Goal: Task Accomplishment & Management: Manage account settings

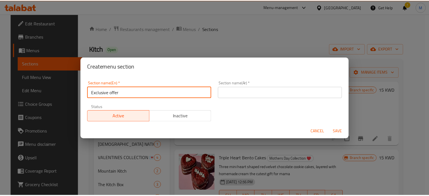
scroll to position [28, 0]
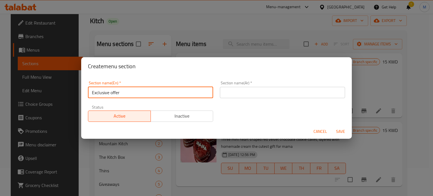
click at [317, 90] on input "text" at bounding box center [282, 92] width 125 height 11
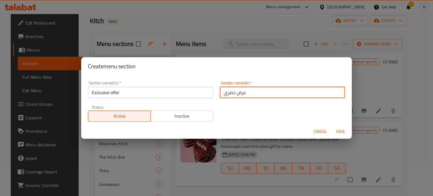
type input "عرض حصري"
click at [341, 132] on span "Save" at bounding box center [341, 131] width 14 height 7
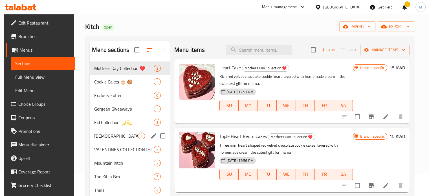
scroll to position [0, 0]
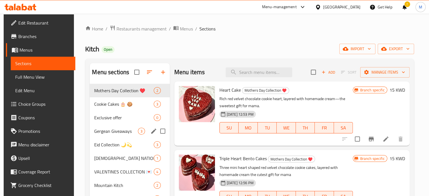
click at [119, 124] on div "Gergean Giveaways 3" at bounding box center [130, 131] width 80 height 14
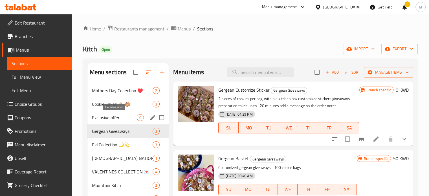
click at [120, 119] on span "Exclusive offer" at bounding box center [114, 117] width 45 height 7
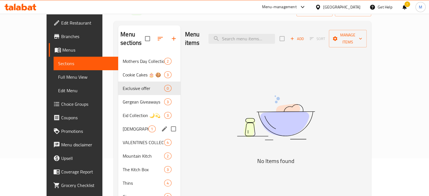
scroll to position [109, 0]
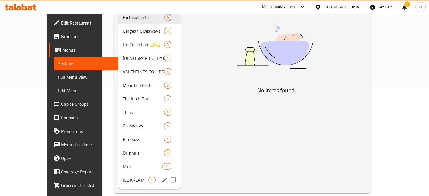
click at [118, 175] on div "ICE KREAM 1" at bounding box center [149, 180] width 62 height 14
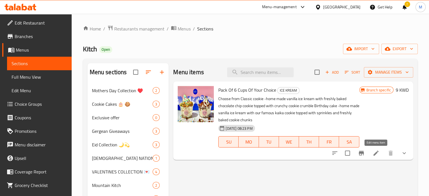
click at [374, 154] on icon at bounding box center [375, 153] width 5 height 5
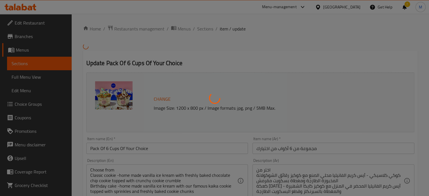
type input "خيارك الأول"
type input "1"
type input "اختيارك من:"
type input "1"
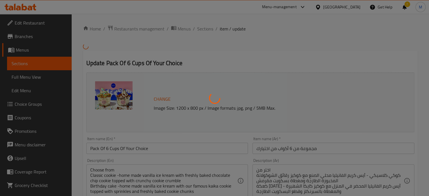
type input "1"
type input "اختيارك الثالث من"
type input "1"
type input "اختار من:"
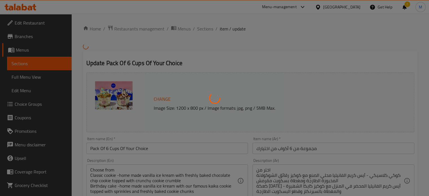
type input "1"
type input "أختيارك الخامس"
type input "1"
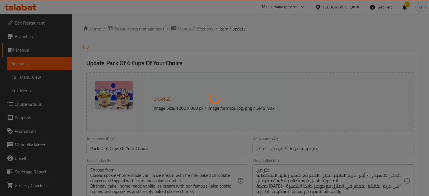
type input "اختيارك السادس:"
type input "1"
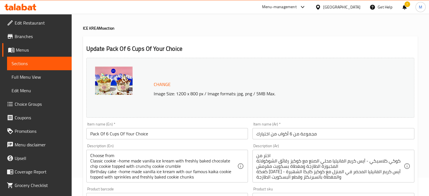
scroll to position [28, 0]
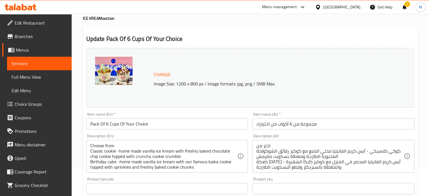
click at [132, 125] on input "Pack Of 6 Cups Of Your Choice" at bounding box center [167, 123] width 162 height 11
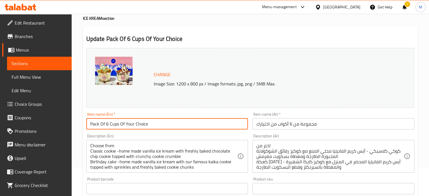
click at [132, 125] on input "Pack Of 6 Cups Of Your Choice" at bounding box center [167, 123] width 162 height 11
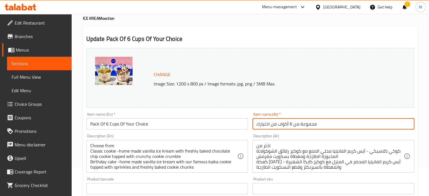
click at [270, 120] on input "مجموعة من 6 أكواب من اختيارك" at bounding box center [333, 123] width 162 height 11
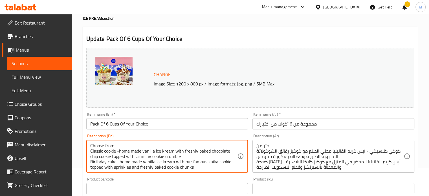
click at [129, 149] on textarea "Choose from Classic cookie -home made vanilla ice kream with freshly baked choc…" at bounding box center [163, 156] width 147 height 27
click at [135, 143] on textarea "Choose from Classic cookie -home made vanilla ice kream with freshly baked choc…" at bounding box center [163, 156] width 147 height 27
click at [89, 144] on div "Choose from Classic cookie -home made [PERSON_NAME] kream with freshly baked ch…" at bounding box center [167, 156] width 162 height 33
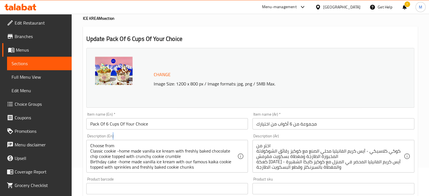
click at [89, 144] on div "Choose from Classic cookie -home made [PERSON_NAME] kream with freshly baked ch…" at bounding box center [167, 156] width 162 height 33
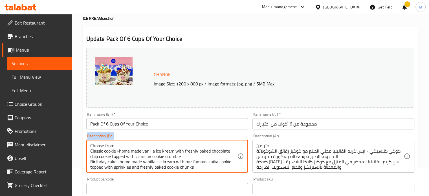
click at [89, 144] on div "Choose from Classic cookie -home made [PERSON_NAME] kream with freshly baked ch…" at bounding box center [167, 156] width 162 height 33
click at [90, 150] on textarea "Choose from Classic cookie -home made vanilla ice kream with freshly baked choc…" at bounding box center [163, 156] width 147 height 27
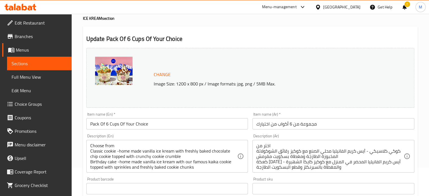
drag, startPoint x: 89, startPoint y: 145, endPoint x: 117, endPoint y: 145, distance: 28.2
click at [117, 145] on div "Choose from Classic cookie -home made [PERSON_NAME] kream with freshly baked ch…" at bounding box center [167, 156] width 162 height 33
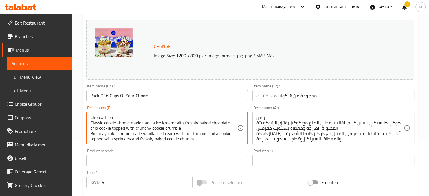
scroll to position [0, 0]
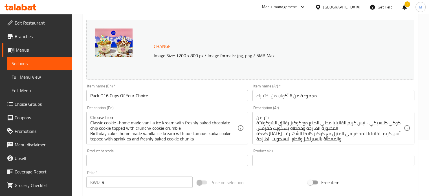
drag, startPoint x: 89, startPoint y: 116, endPoint x: 110, endPoint y: 119, distance: 20.5
click at [110, 122] on div "Choose from Classic cookie -home made [PERSON_NAME] kream with freshly baked ch…" at bounding box center [167, 128] width 162 height 33
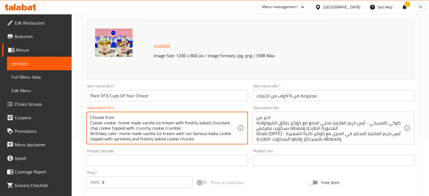
scroll to position [1, 0]
drag, startPoint x: 114, startPoint y: 117, endPoint x: 194, endPoint y: 143, distance: 84.4
click at [194, 143] on div "Choose from Classic cookie -home made [PERSON_NAME] kream with freshly baked ch…" at bounding box center [167, 128] width 162 height 33
click at [199, 98] on input "Pack Of 6 Cups Of Your Choice" at bounding box center [167, 95] width 162 height 11
type textarea "Choose from Classic cookie -home made vanilla ice cream with freshly baked choc…"
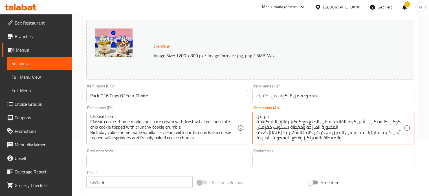
drag, startPoint x: 257, startPoint y: 116, endPoint x: 258, endPoint y: 142, distance: 26.6
click at [256, 141] on div "اختر من كوكي كلاسيكي - آيس كريم الفانيليا محلي الصنع مع كوكيز رقائق الشوكولاتة …" at bounding box center [333, 128] width 162 height 33
click at [255, 141] on div "اختر من كوكي كلاسيكي - آيس كريم الفانيليا محلي الصنع مع كوكيز رقائق الشوكولاتة …" at bounding box center [333, 128] width 162 height 33
click at [307, 106] on div "Description (Ar) اختر من كوكي كلاسيكي - آيس كريم الفانيليا محلي الصنع مع كوكيز …" at bounding box center [333, 125] width 162 height 39
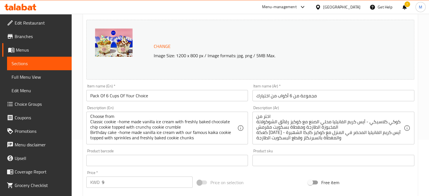
drag, startPoint x: 255, startPoint y: 136, endPoint x: 285, endPoint y: 116, distance: 36.6
click at [285, 116] on div "اختر من كوكي كلاسيكي - آيس كريم الفانيليا محلي الصنع مع كوكيز رقائق الشوكولاتة …" at bounding box center [333, 128] width 162 height 33
click at [114, 37] on img at bounding box center [114, 42] width 38 height 28
click at [113, 40] on img at bounding box center [114, 42] width 38 height 28
click at [104, 32] on img at bounding box center [114, 42] width 38 height 28
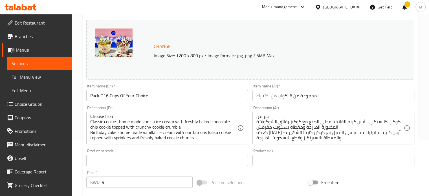
click at [104, 32] on img at bounding box center [114, 42] width 38 height 28
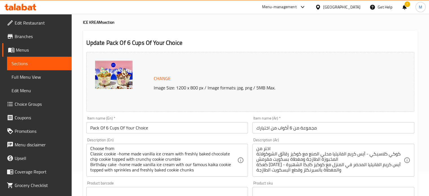
scroll to position [0, 0]
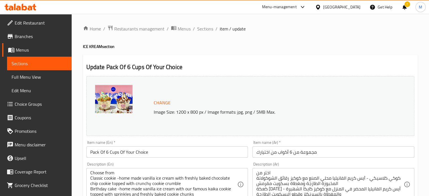
click at [102, 93] on img at bounding box center [114, 99] width 38 height 28
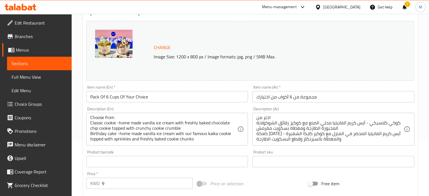
scroll to position [56, 0]
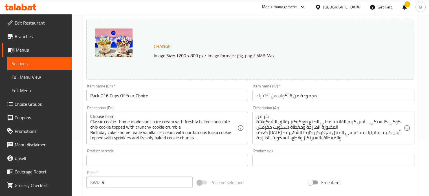
click at [104, 38] on img at bounding box center [114, 42] width 38 height 28
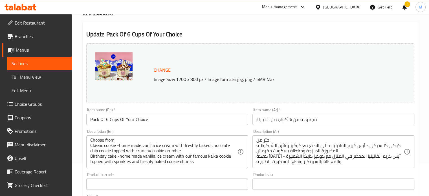
scroll to position [0, 0]
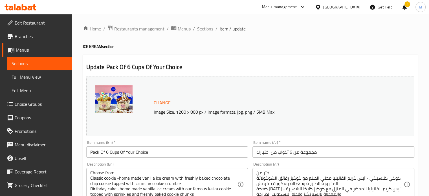
click at [204, 27] on span "Sections" at bounding box center [205, 28] width 16 height 7
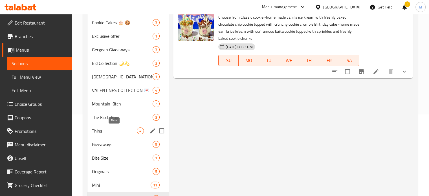
scroll to position [109, 0]
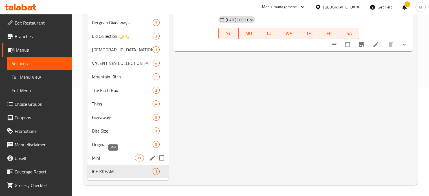
click at [108, 157] on span "Mini" at bounding box center [113, 158] width 43 height 7
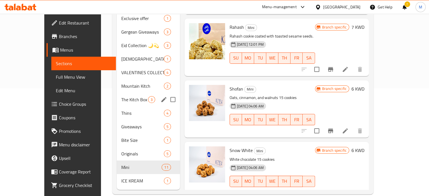
scroll to position [109, 0]
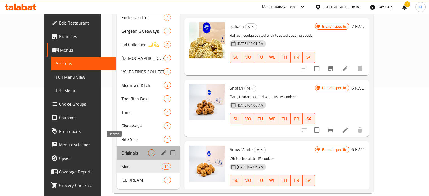
click at [121, 149] on span "Originals" at bounding box center [134, 152] width 27 height 7
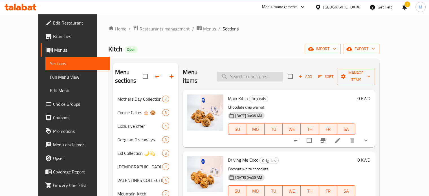
click at [245, 72] on input "search" at bounding box center [250, 77] width 67 height 10
type input "o"
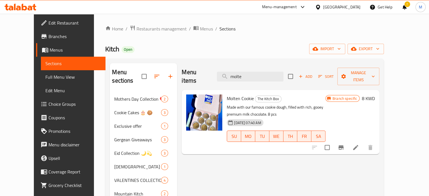
type input "molte"
click at [363, 142] on li at bounding box center [356, 147] width 16 height 10
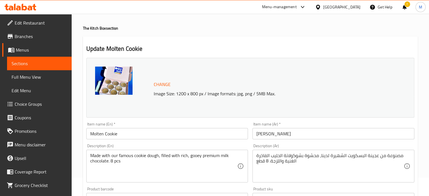
scroll to position [28, 0]
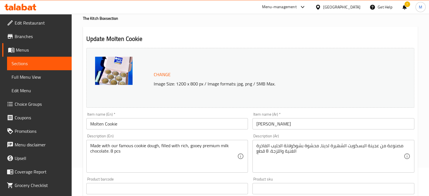
click at [108, 124] on input "Molten Cookie" at bounding box center [167, 123] width 162 height 11
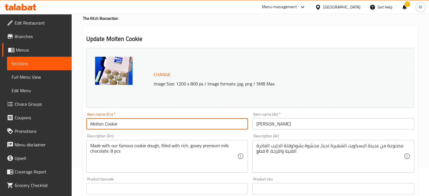
click at [108, 124] on input "Molten Cookie" at bounding box center [167, 123] width 162 height 11
click at [274, 124] on input "[PERSON_NAME]" at bounding box center [333, 123] width 162 height 11
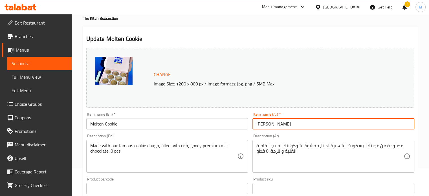
click at [274, 124] on input "[PERSON_NAME]" at bounding box center [333, 123] width 162 height 11
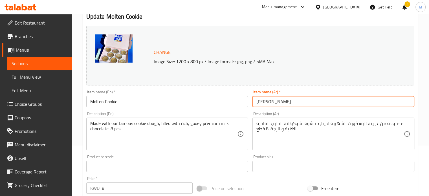
scroll to position [85, 0]
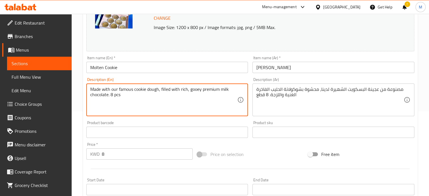
click at [115, 91] on textarea "Made with our famous cookie dough, filled with rich, gooey premium milk chocola…" at bounding box center [163, 100] width 147 height 27
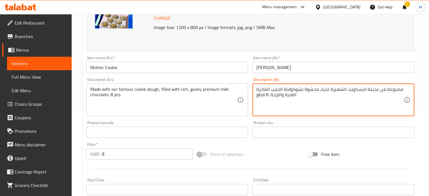
click at [289, 88] on textarea "مصنوعة من عجينة البسكويت الشهيرة لدينا، محشوة بشوكولاتة الحليب الفاخرة الغنية و…" at bounding box center [329, 100] width 147 height 27
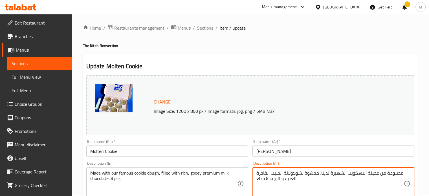
scroll to position [0, 0]
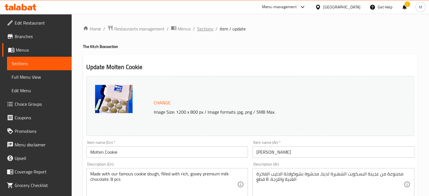
click at [200, 30] on span "Sections" at bounding box center [205, 28] width 16 height 7
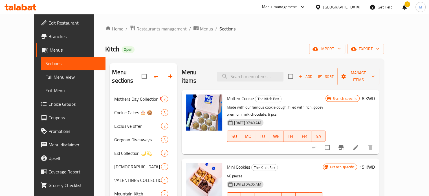
click at [363, 142] on li at bounding box center [356, 147] width 16 height 10
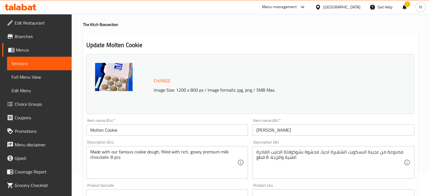
scroll to position [56, 0]
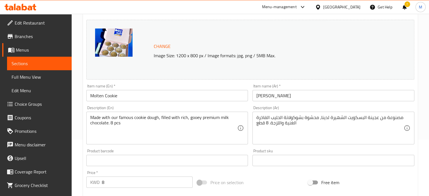
drag, startPoint x: 88, startPoint y: 116, endPoint x: 119, endPoint y: 123, distance: 31.4
click at [119, 123] on div "Made with our famous cookie dough, filled with rich, gooey premium milk chocola…" at bounding box center [167, 128] width 162 height 33
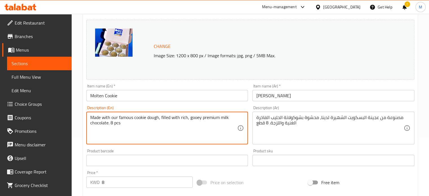
click at [100, 121] on textarea "Made with our famous cookie dough, filled with rich, gooey premium milk chocola…" at bounding box center [163, 128] width 147 height 27
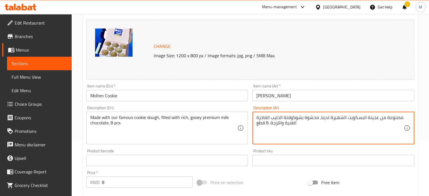
click at [284, 123] on textarea "مصنوعة من عجينة البسكويت الشهيرة لدينا، محشوة بشوكولاتة الحليب الفاخرة الغنية و…" at bounding box center [329, 128] width 147 height 27
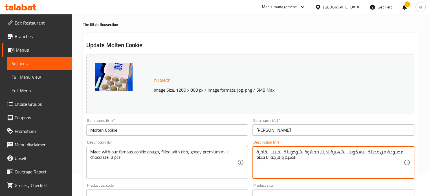
scroll to position [0, 0]
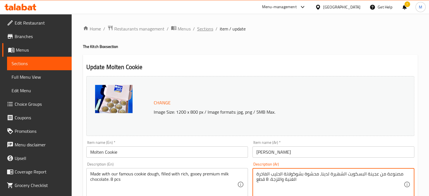
click at [202, 27] on span "Sections" at bounding box center [205, 28] width 16 height 7
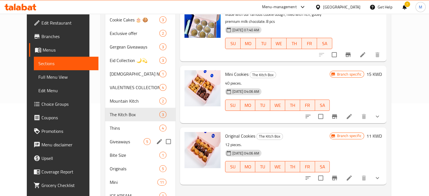
scroll to position [109, 0]
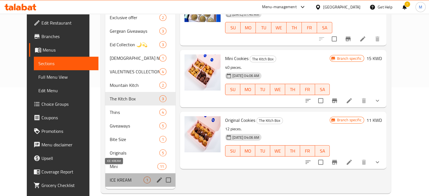
click at [110, 177] on span "ICE KREAM" at bounding box center [127, 180] width 34 height 7
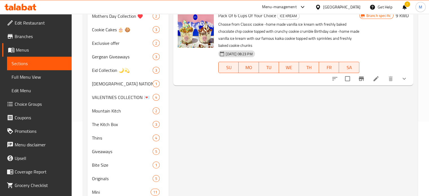
scroll to position [24, 0]
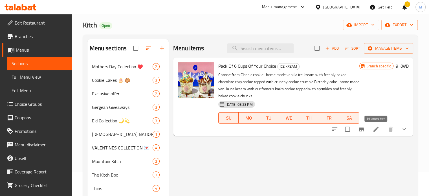
click at [376, 132] on icon at bounding box center [376, 129] width 7 height 7
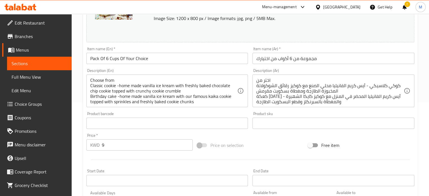
scroll to position [85, 0]
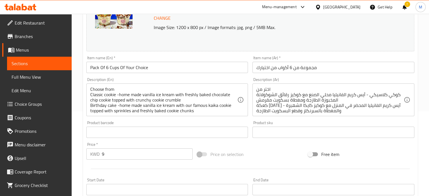
drag, startPoint x: 89, startPoint y: 88, endPoint x: 199, endPoint y: 110, distance: 112.4
click at [199, 111] on div "Choose from Classic cookie -home made [PERSON_NAME] kream with freshly baked ch…" at bounding box center [167, 99] width 162 height 33
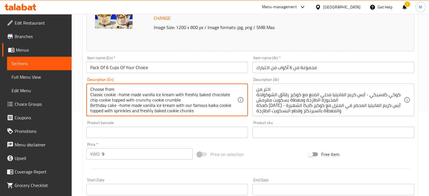
click at [184, 107] on textarea "Choose from Classic cookie -home made vanilla ice kream with freshly baked choc…" at bounding box center [163, 100] width 147 height 27
click at [183, 95] on textarea "Choose from Classic cookie -home made vanilla ice kream with freshly baked choc…" at bounding box center [163, 100] width 147 height 27
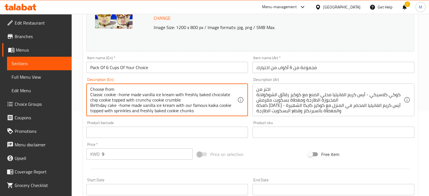
click at [183, 95] on textarea "Choose from Classic cookie -home made vanilla ice kream with freshly baked choc…" at bounding box center [163, 100] width 147 height 27
click at [145, 74] on div "Item name (En)   * Pack Of 6 Cups Of Your Choice Item name (En) *" at bounding box center [167, 65] width 166 height 22
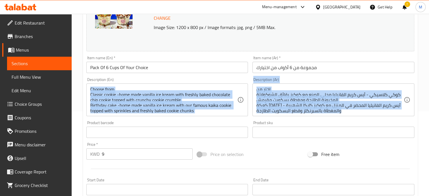
drag, startPoint x: 88, startPoint y: 87, endPoint x: 144, endPoint y: 118, distance: 64.0
click at [144, 118] on div "Change Image Size: 1200 x 800 px / Image formats: jpg, png / 5MB Max. Item name…" at bounding box center [250, 114] width 332 height 251
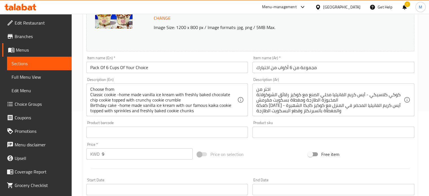
click at [363, 162] on div at bounding box center [250, 169] width 332 height 14
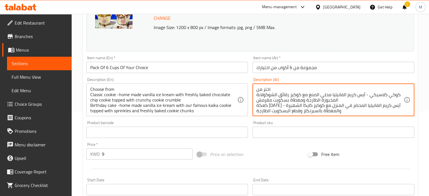
scroll to position [1, 0]
drag, startPoint x: 256, startPoint y: 88, endPoint x: 259, endPoint y: 115, distance: 27.8
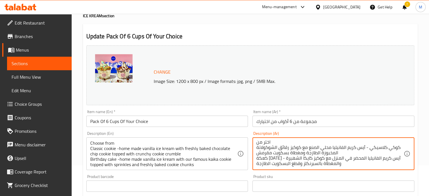
scroll to position [0, 0]
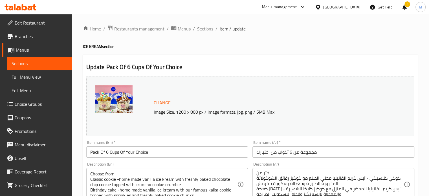
click at [205, 28] on span "Sections" at bounding box center [205, 28] width 16 height 7
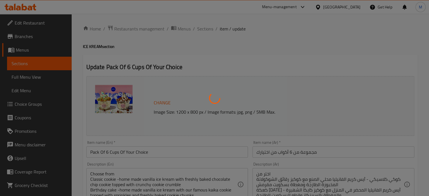
type input "خيارك الأول"
type input "1"
type input "اختيارك من:"
type input "1"
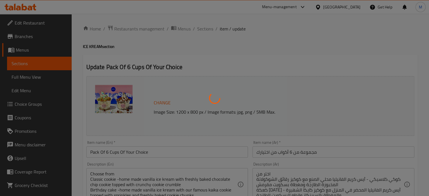
type input "1"
type input "اختيارك الثالث من"
type input "1"
type input "اختار من:"
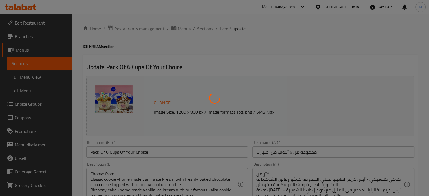
type input "1"
type input "أختيارك الخامس"
type input "1"
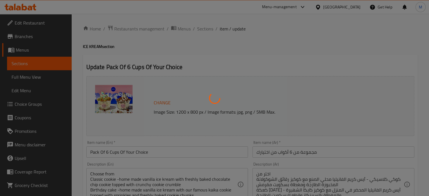
type input "اختيارك السادس:"
type input "1"
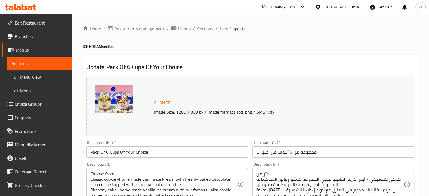
click at [204, 27] on span "Sections" at bounding box center [205, 28] width 16 height 7
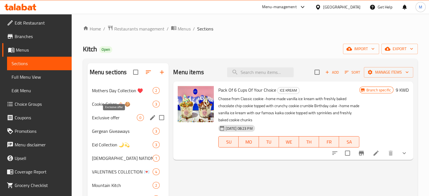
click at [110, 119] on span "Exclusive offer" at bounding box center [114, 117] width 45 height 7
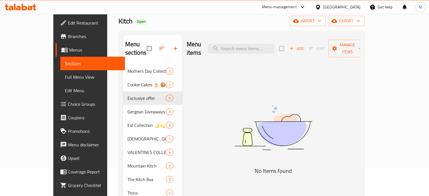
scroll to position [28, 0]
click at [304, 45] on span "Add" at bounding box center [296, 48] width 15 height 6
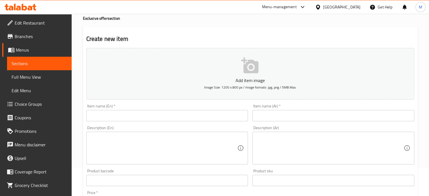
click at [163, 116] on input "text" at bounding box center [167, 115] width 162 height 11
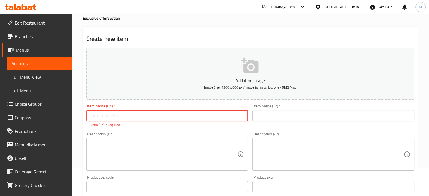
paste input "Pack Of 6 Cups Of Your Choice"
type input "Pack Of 6 Cups Of Your Choice"
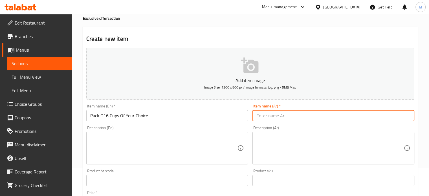
click at [292, 113] on input "text" at bounding box center [333, 115] width 162 height 11
paste input "مجموعة من 6 أكواب من اختيارك"
type input "مجموعة من 6 أكواب من اختيارك"
click at [102, 134] on div "Description (En)" at bounding box center [167, 148] width 162 height 33
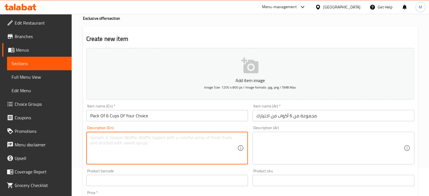
paste textarea "Classic cookie -home made vanilla ice kream with freshly baked chocolate chip c…"
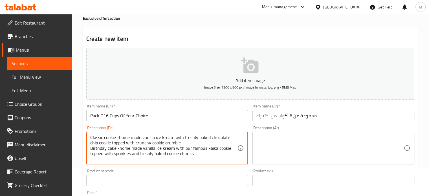
click at [93, 136] on textarea "Classic cookie -home made vanilla ice kream with freshly baked chocolate chip c…" at bounding box center [163, 148] width 147 height 27
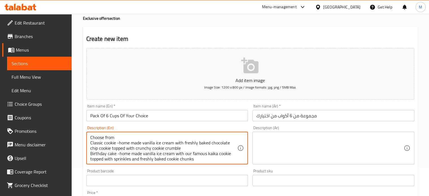
type textarea "Choose from Classic cookie -home made vanilla ice cream with freshly baked choc…"
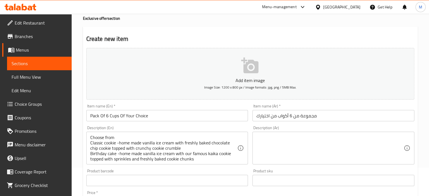
drag, startPoint x: 210, startPoint y: 153, endPoint x: 171, endPoint y: 32, distance: 127.2
click at [171, 32] on div "Create new item Add item image Image Size: 1200 x 800 px / Image formats: jpg, …" at bounding box center [250, 191] width 335 height 328
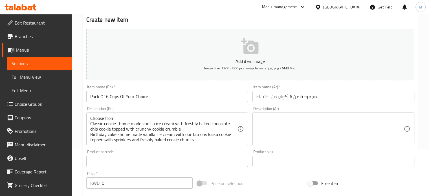
scroll to position [56, 0]
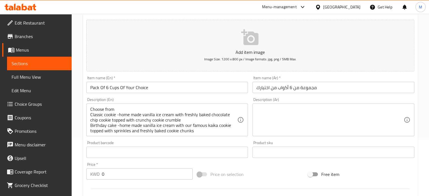
click at [288, 108] on textarea at bounding box center [329, 120] width 147 height 27
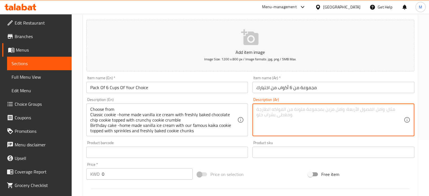
paste textarea "اختر من كوكي كلاسيكي - آيس كريم الفانيليا محلي الصنع مع كوكيز رقائق الشوكولاتة …"
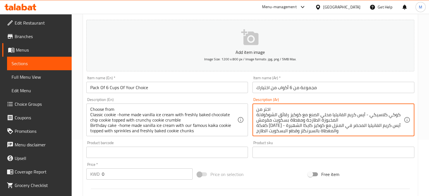
scroll to position [1, 0]
click at [256, 129] on textarea "اختر من كوكي كلاسيكي - آيس كريم الفانيليا محلي الصنع مع كوكيز رقائق الشوكولاتة …" at bounding box center [329, 120] width 147 height 27
type textarea "اختر من كوكي كلاسيكي - آيس كريم الفانيليا محلي الصنع مع كوكيز رقائق الشوكولاتة …"
click at [120, 173] on input "0" at bounding box center [147, 173] width 91 height 11
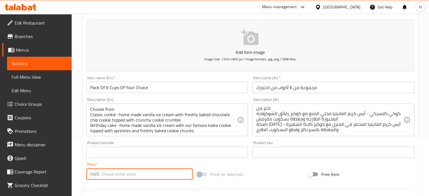
type input "9"
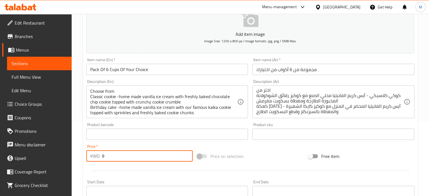
scroll to position [85, 0]
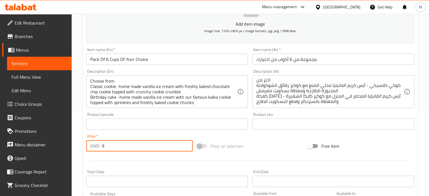
type input "9"
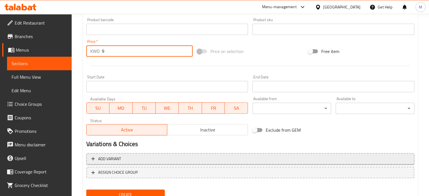
scroll to position [202, 0]
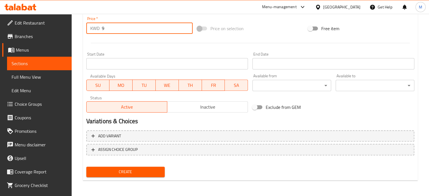
click at [128, 173] on span "Create" at bounding box center [126, 171] width 70 height 7
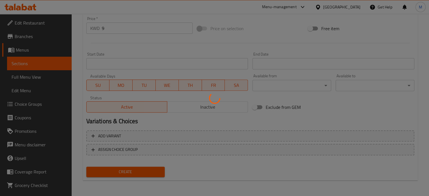
type input "0"
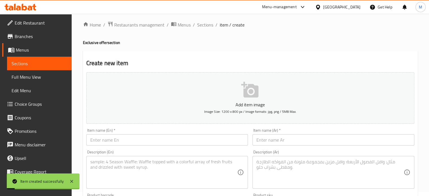
scroll to position [0, 0]
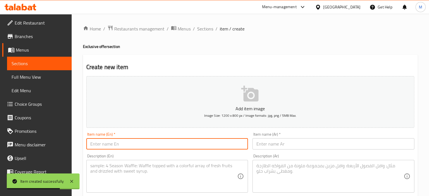
click at [135, 141] on input "text" at bounding box center [167, 143] width 162 height 11
paste input "Molten Cookie"
type input "Molten Cookie"
click at [306, 138] on input "text" at bounding box center [333, 143] width 162 height 11
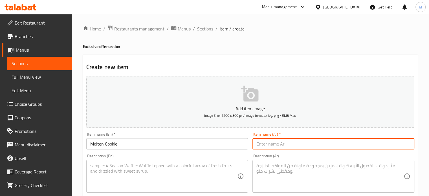
paste input "[PERSON_NAME]"
type input "[PERSON_NAME]"
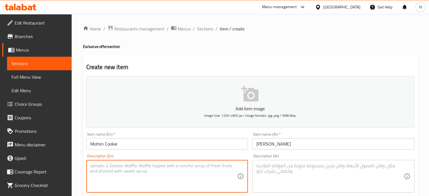
click at [129, 171] on textarea at bounding box center [163, 176] width 147 height 27
click at [107, 169] on textarea at bounding box center [163, 176] width 147 height 27
paste textarea "Made with our famous cookie dough, filled with rich, gooey premium milk chocola…"
type textarea "Made with our famous cookie dough, filled with rich, gooey premium milk chocola…"
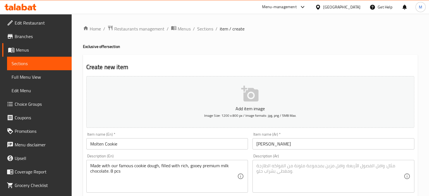
click at [320, 176] on textarea at bounding box center [329, 176] width 147 height 27
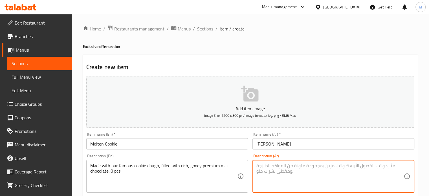
paste textarea "مصنوعة من عجينة البسكويت الشهيرة لدينا، محشوة بشوكولاتة الحليب الفاخرة الغنية و…"
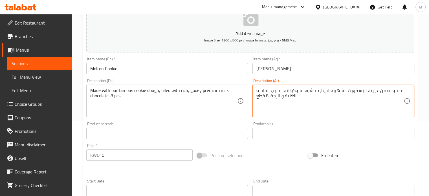
scroll to position [85, 0]
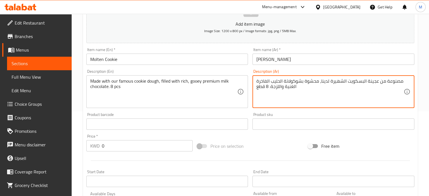
type textarea "مصنوعة من عجينة البسكويت الشهيرة لدينا، محشوة بشوكولاتة الحليب الفاخرة الغنية و…"
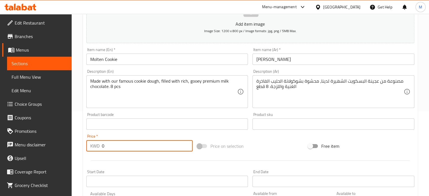
click at [125, 147] on input "0" at bounding box center [147, 145] width 91 height 11
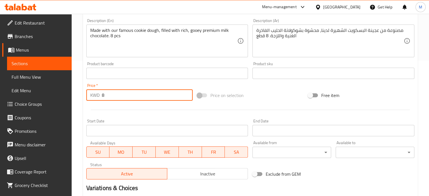
scroll to position [197, 0]
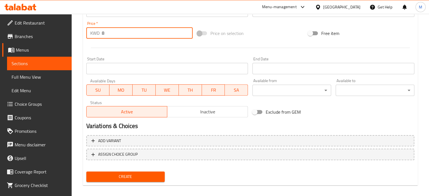
type input "8"
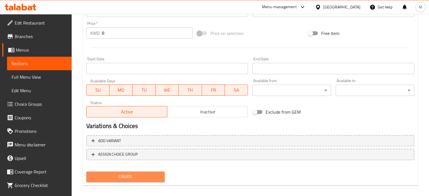
click at [159, 173] on span "Create" at bounding box center [126, 176] width 70 height 7
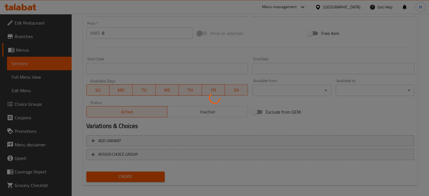
type input "0"
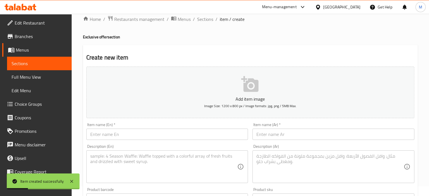
scroll to position [0, 0]
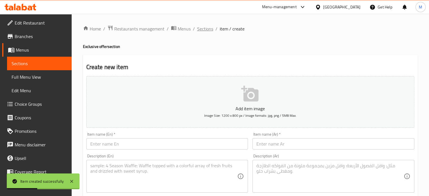
click at [204, 31] on span "Sections" at bounding box center [205, 28] width 16 height 7
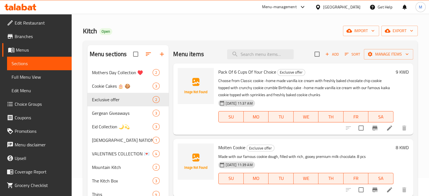
scroll to position [28, 0]
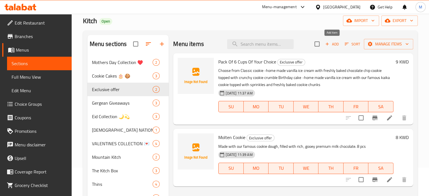
click at [328, 43] on icon "button" at bounding box center [327, 43] width 5 height 5
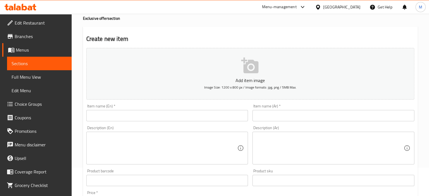
click at [158, 112] on input "text" at bounding box center [167, 115] width 162 height 11
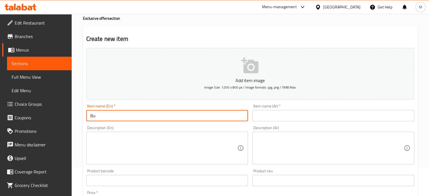
type input "B"
type input "Bundle Deal"
click at [261, 114] on input "text" at bounding box center [333, 115] width 162 height 11
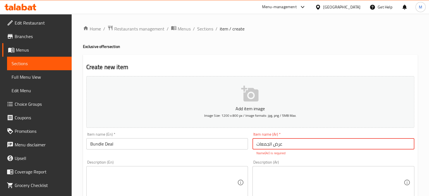
type input "عرض الجمعات"
click at [124, 173] on textarea at bounding box center [163, 176] width 147 height 27
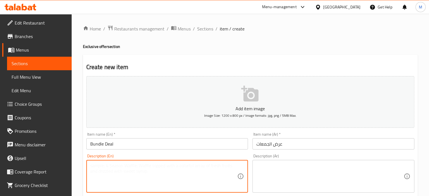
paste textarea "Made with our famous cookie dough, filled with rich, gooey premium milk chocola…"
type textarea "Made with our famous cookie dough, filled with rich, gooey premium milk chocola…"
click at [311, 167] on textarea at bounding box center [329, 176] width 147 height 27
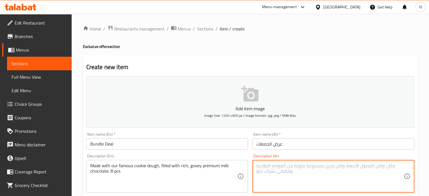
paste textarea "مصنوعة من عجينة البسكويت الشهيرة لدينا، محشوة بشوكولاتة الحليب الفاخرة الغنية و…"
type textarea "مصنوعة من عجينة البسكويت الشهيرة لدينا، محشوة بشوكولاتة الحليب الفاخرة الغنية و…"
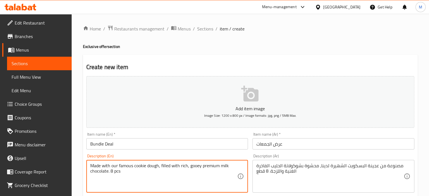
paste textarea "Choose from Classic cookie -home made vanilla ice kream with freshly baked choc…"
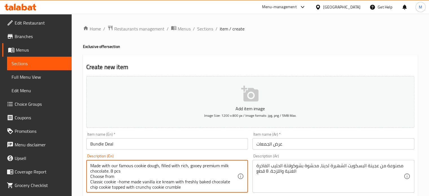
scroll to position [59, 0]
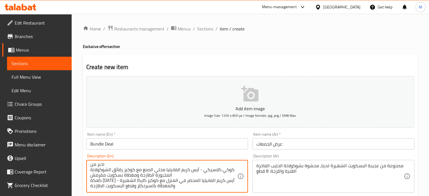
click at [192, 177] on textarea "Made with our famous cookie dough, filled with rich, gooey premium milk chocola…" at bounding box center [163, 176] width 147 height 27
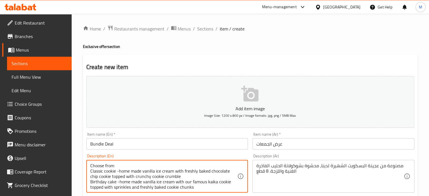
scroll to position [21, 0]
type textarea "Made with our famous cookie dough, filled with rich, gooey premium milk chocola…"
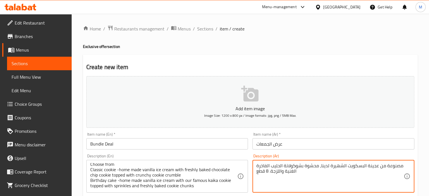
paste textarea "اختر من كوكي كلاسيكي - آيس كريم الفانيليا محلي الصنع مع كوكيز رقائق الشوكولاتة …"
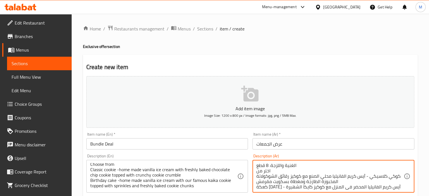
scroll to position [0, 0]
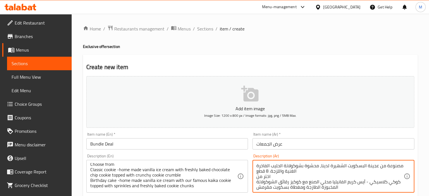
type textarea "مصنوعة من عجينة البسكويت الشهيرة لدينا، محشوة بشوكولاتة الحليب الفاخرة الغنية و…"
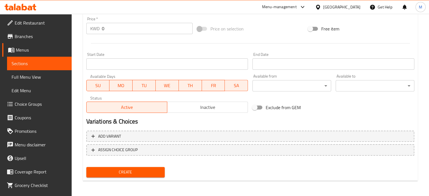
scroll to position [202, 0]
click at [130, 169] on span "Create" at bounding box center [126, 171] width 70 height 7
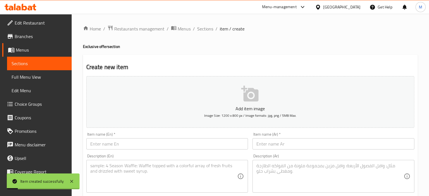
scroll to position [0, 0]
click at [204, 27] on span "Sections" at bounding box center [205, 28] width 16 height 7
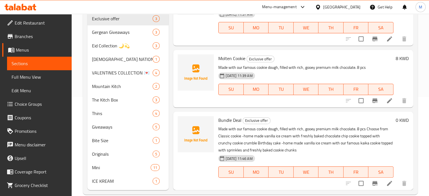
scroll to position [109, 0]
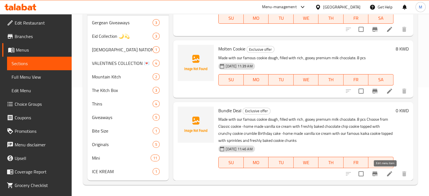
click at [387, 174] on icon at bounding box center [389, 173] width 5 height 5
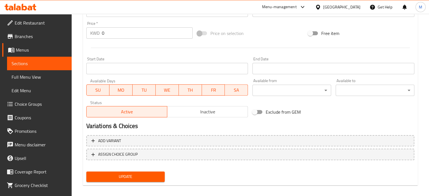
scroll to position [141, 0]
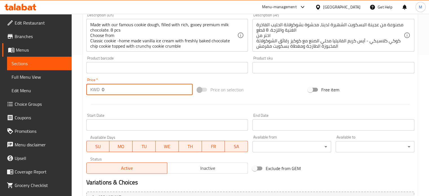
click at [108, 89] on input "0" at bounding box center [147, 89] width 91 height 11
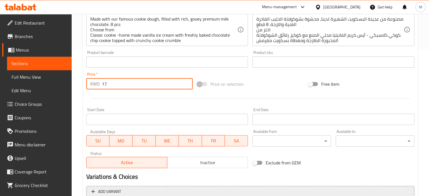
scroll to position [202, 0]
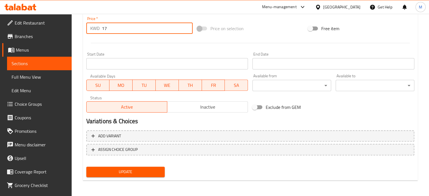
type input "17"
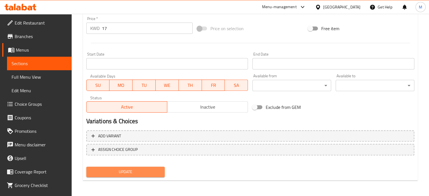
click at [125, 171] on span "Update" at bounding box center [126, 171] width 70 height 7
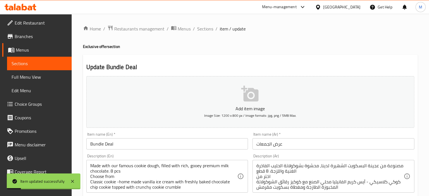
scroll to position [0, 0]
click at [203, 29] on span "Sections" at bounding box center [205, 28] width 16 height 7
